Goal: Task Accomplishment & Management: Manage account settings

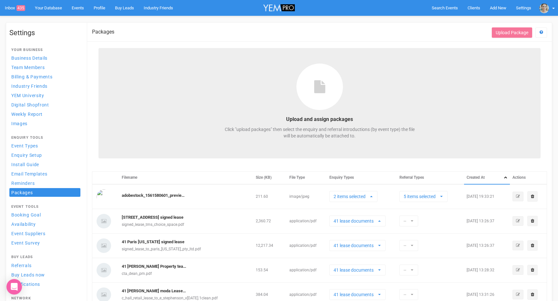
select select
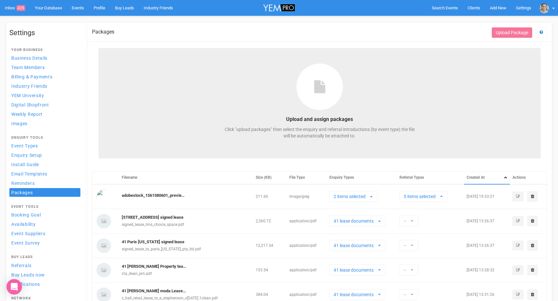
select select
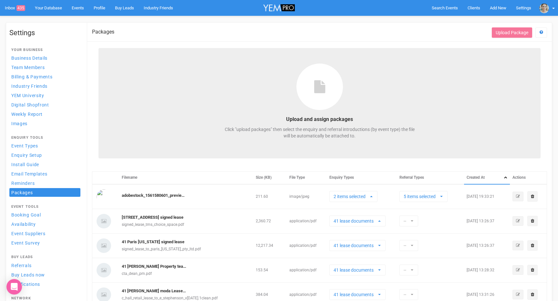
select select
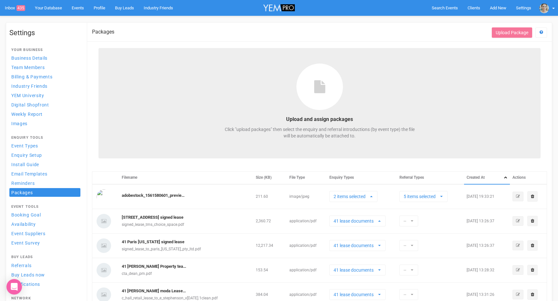
select select
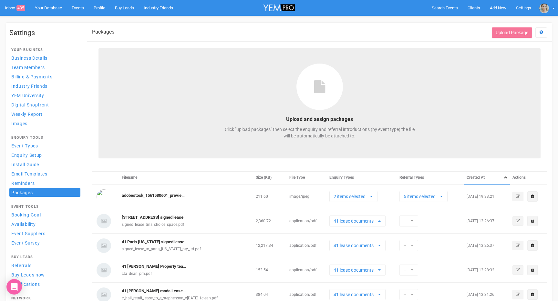
select select
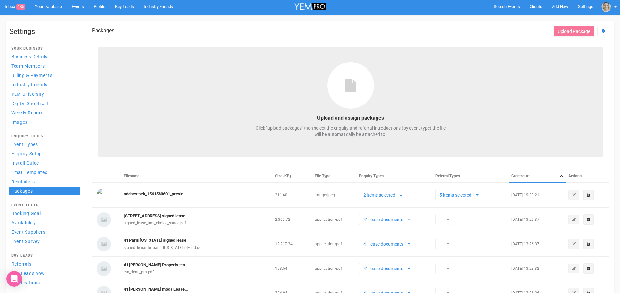
scroll to position [170, 0]
drag, startPoint x: 320, startPoint y: 117, endPoint x: 312, endPoint y: 117, distance: 7.8
click at [320, 117] on legend "Upload and assign packages" at bounding box center [351, 118] width 194 height 7
drag, startPoint x: 327, startPoint y: 116, endPoint x: 417, endPoint y: 116, distance: 90.4
click at [417, 116] on legend "Upload and assign packages" at bounding box center [351, 118] width 194 height 7
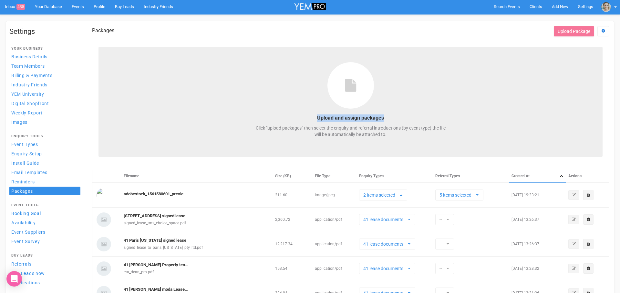
copy legend "Upload and assign packages"
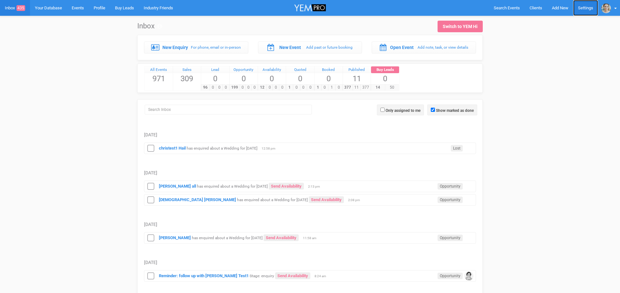
click at [585, 9] on link "Settings" at bounding box center [585, 8] width 25 height 16
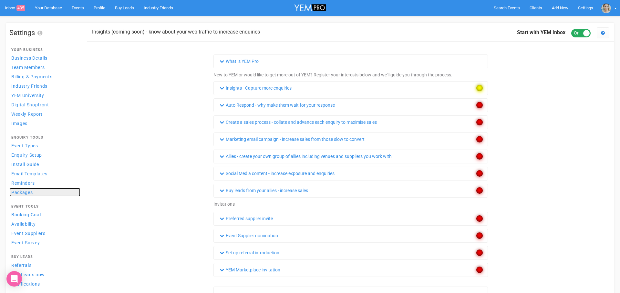
click at [24, 194] on span "Packages" at bounding box center [22, 192] width 22 height 5
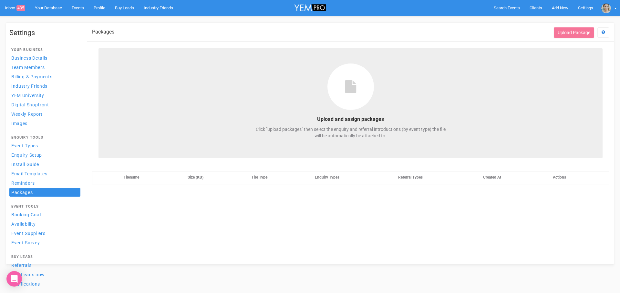
select select
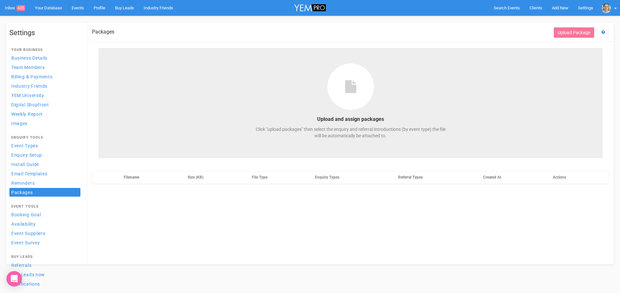
select select
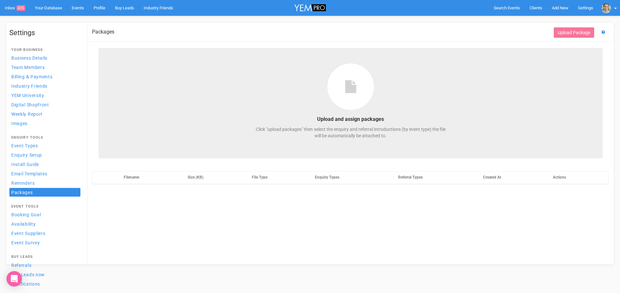
select select
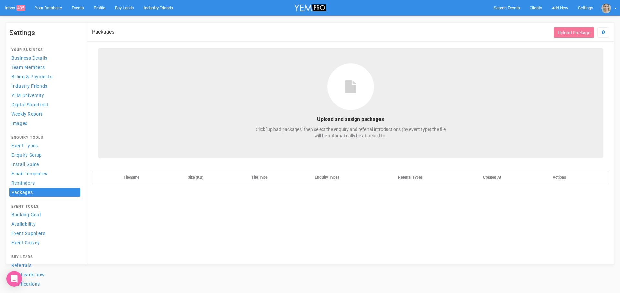
select select
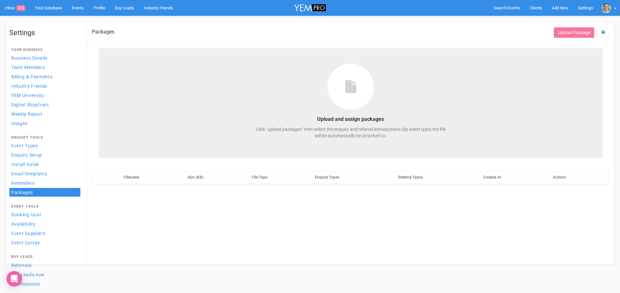
select select
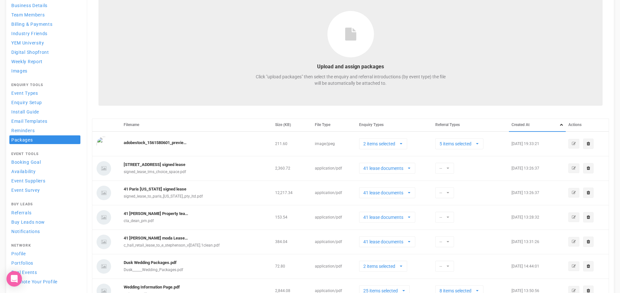
scroll to position [163, 0]
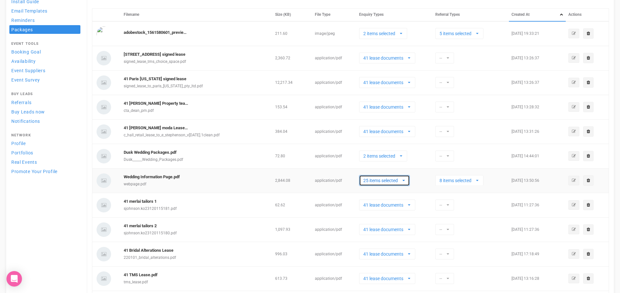
click at [395, 183] on span "25 items selected" at bounding box center [382, 181] width 38 height 6
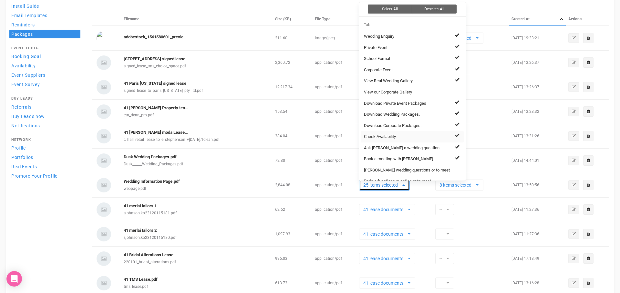
scroll to position [158, 0]
click at [39, 215] on div "Settings Your Business Business Details Team Members Billing & Payments Industr…" at bounding box center [310, 194] width 608 height 660
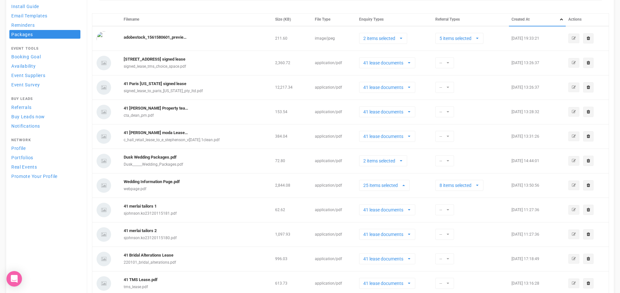
click at [42, 210] on div "Settings Your Business Business Details Team Members Billing & Payments Industr…" at bounding box center [310, 194] width 608 height 660
